Goal: Task Accomplishment & Management: Use online tool/utility

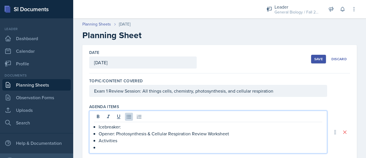
scroll to position [67, 0]
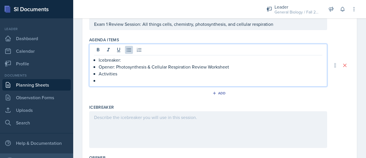
click at [129, 79] on p at bounding box center [211, 80] width 224 height 7
click at [128, 74] on p "Activities" at bounding box center [211, 73] width 224 height 7
click at [207, 76] on p "Activities: Draw a plant and animal cell and label the" at bounding box center [211, 73] width 224 height 7
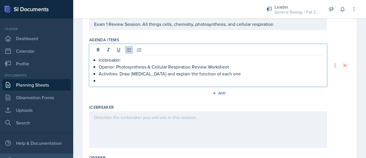
click at [130, 78] on p at bounding box center [211, 80] width 224 height 7
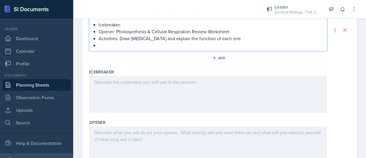
scroll to position [96, 0]
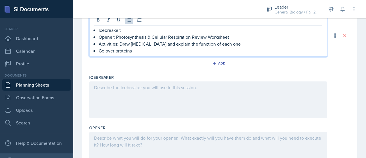
click at [154, 72] on div "Icebreaker" at bounding box center [219, 97] width 261 height 50
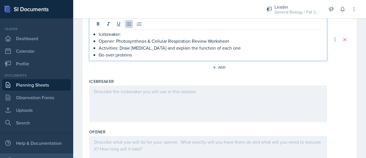
click at [143, 56] on p "Go over proteins" at bounding box center [211, 54] width 224 height 7
click at [148, 70] on div "Add" at bounding box center [219, 68] width 261 height 11
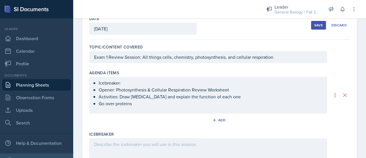
scroll to position [30, 0]
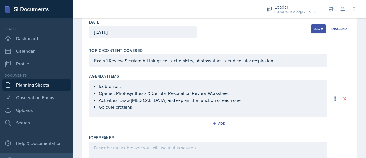
click at [136, 106] on ul "Icebreaker: Opener: Photosynthesis & Cellular Respiration Review Worksheet Acti…" at bounding box center [211, 96] width 224 height 27
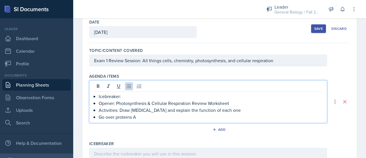
click at [147, 113] on p "Go over proteins A" at bounding box center [211, 116] width 224 height 7
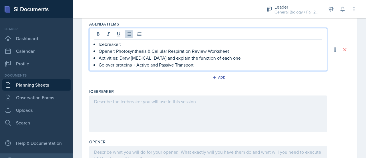
click at [154, 112] on div at bounding box center [208, 113] width 238 height 37
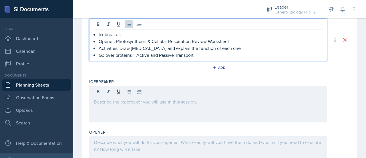
scroll to position [98, 0]
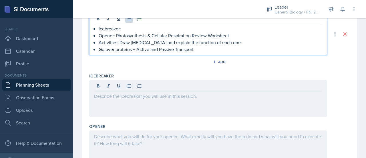
click at [203, 47] on p "Go over proteins + Active and Passive Transport" at bounding box center [211, 49] width 224 height 7
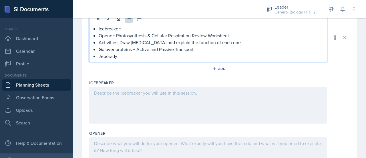
click at [110, 54] on p "Jeporady" at bounding box center [211, 56] width 224 height 7
click at [148, 107] on div at bounding box center [208, 105] width 238 height 37
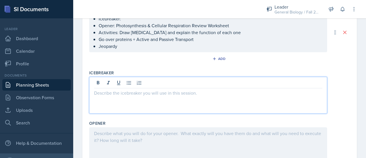
scroll to position [71, 0]
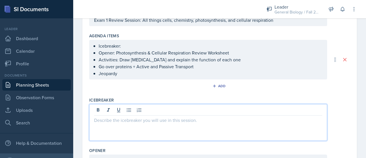
click at [129, 46] on p "Icebreaker:" at bounding box center [211, 45] width 224 height 7
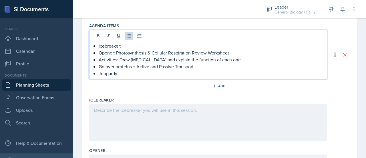
click at [108, 108] on div at bounding box center [208, 122] width 238 height 37
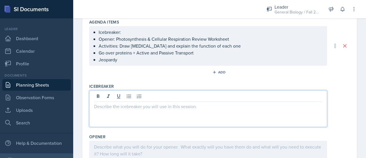
scroll to position [72, 0]
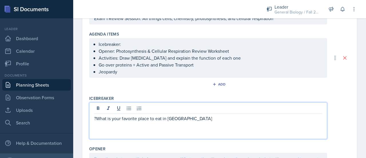
click at [190, 126] on div "?What is your favorite place to eat in [GEOGRAPHIC_DATA]" at bounding box center [208, 120] width 238 height 37
click at [201, 113] on div "?What is your favorite place to eat in [GEOGRAPHIC_DATA]" at bounding box center [208, 120] width 238 height 37
click at [206, 120] on p "?What is your favorite place to eat in [GEOGRAPHIC_DATA]" at bounding box center [208, 118] width 228 height 7
click at [96, 117] on p "?What is your favorite place to eat in [GEOGRAPHIC_DATA]?" at bounding box center [208, 118] width 228 height 7
click at [162, 128] on div "What is your favorite place to eat in [GEOGRAPHIC_DATA]?" at bounding box center [208, 120] width 238 height 37
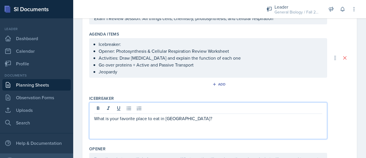
click at [191, 116] on p "What is your favorite place to eat in [GEOGRAPHIC_DATA]?" at bounding box center [208, 118] width 228 height 7
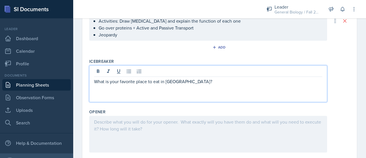
scroll to position [111, 0]
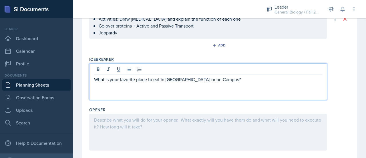
click at [125, 126] on div at bounding box center [208, 132] width 238 height 37
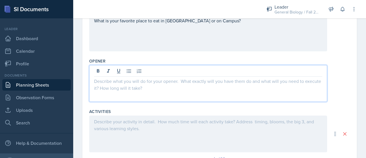
scroll to position [160, 0]
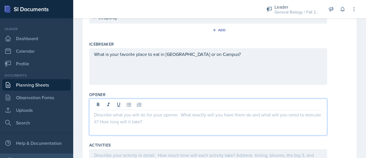
click at [149, 66] on div "What is your favorite place to eat in [GEOGRAPHIC_DATA] or on Campus?" at bounding box center [208, 66] width 238 height 37
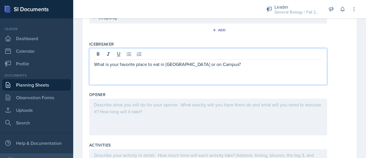
scroll to position [136, 0]
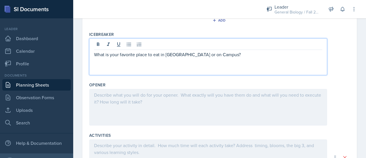
click at [149, 107] on div at bounding box center [208, 107] width 238 height 37
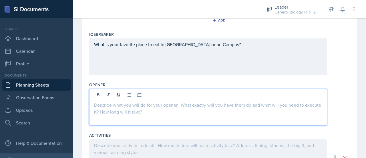
scroll to position [146, 0]
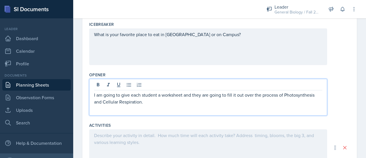
click at [188, 94] on p "I am going to give each student a worksheet and they are going to fill it out o…" at bounding box center [208, 98] width 228 height 14
click at [152, 103] on p "I am going to give each student a worksheet, and they are going to fill it out …" at bounding box center [208, 98] width 228 height 14
click at [212, 96] on p "I am going to give each student a worksheet, and they are going to fill it out …" at bounding box center [208, 101] width 228 height 21
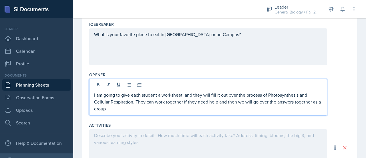
click at [232, 102] on p "I am going to give each student a worksheet, and they will fill it out over the…" at bounding box center [208, 101] width 228 height 21
click at [225, 102] on p "I am going to give each student a worksheet, and they will fill it out over the…" at bounding box center [208, 101] width 228 height 21
click at [159, 115] on div "Opener I am going to give each student a worksheet, and they will fill it out o…" at bounding box center [219, 95] width 261 height 50
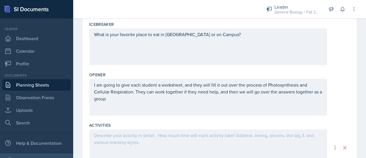
click at [147, 100] on p "I am going to give each student a worksheet, and they will fill it out over the…" at bounding box center [208, 91] width 228 height 21
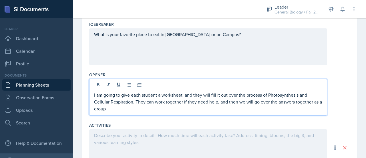
click at [144, 103] on p "I am going to give each student a worksheet, and they will fill it out over the…" at bounding box center [208, 101] width 228 height 21
click at [144, 106] on p "I am going to give each student a worksheet, and they will fill it out over the…" at bounding box center [208, 101] width 228 height 21
click at [122, 137] on div at bounding box center [208, 147] width 238 height 37
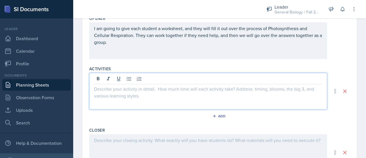
scroll to position [202, 0]
